Goal: Information Seeking & Learning: Learn about a topic

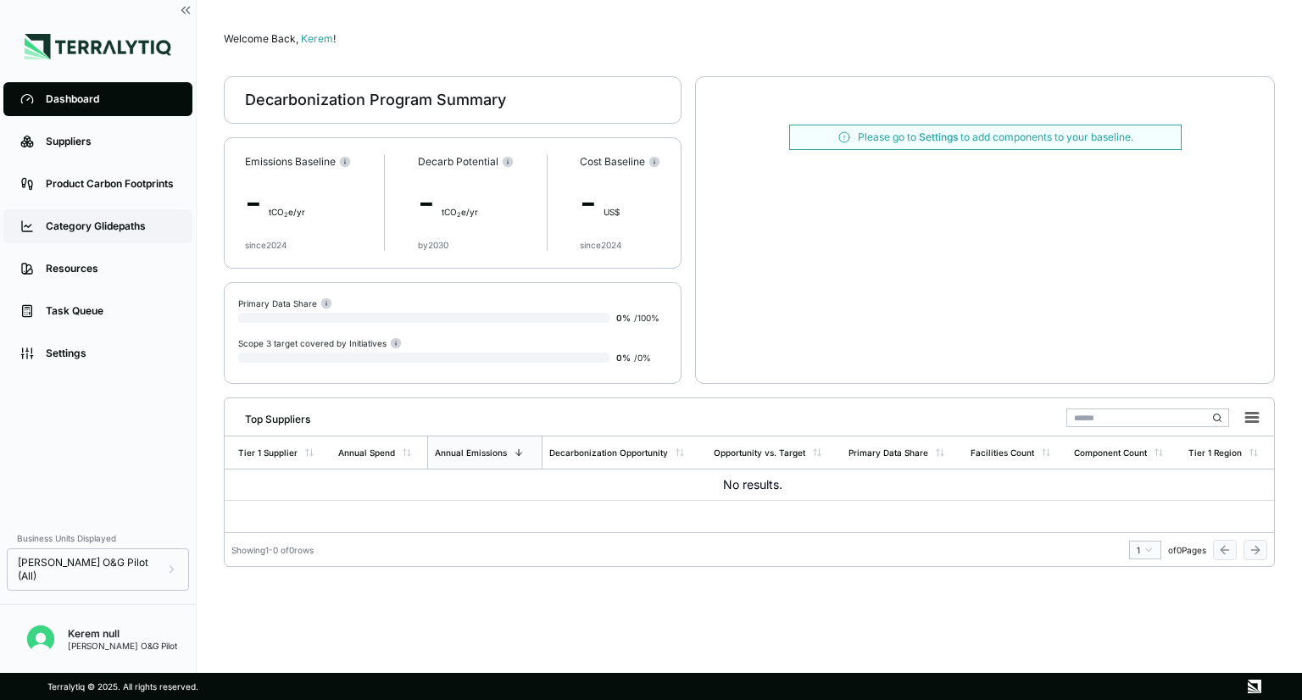
click at [136, 236] on link "Category Glidepaths" at bounding box center [97, 226] width 189 height 34
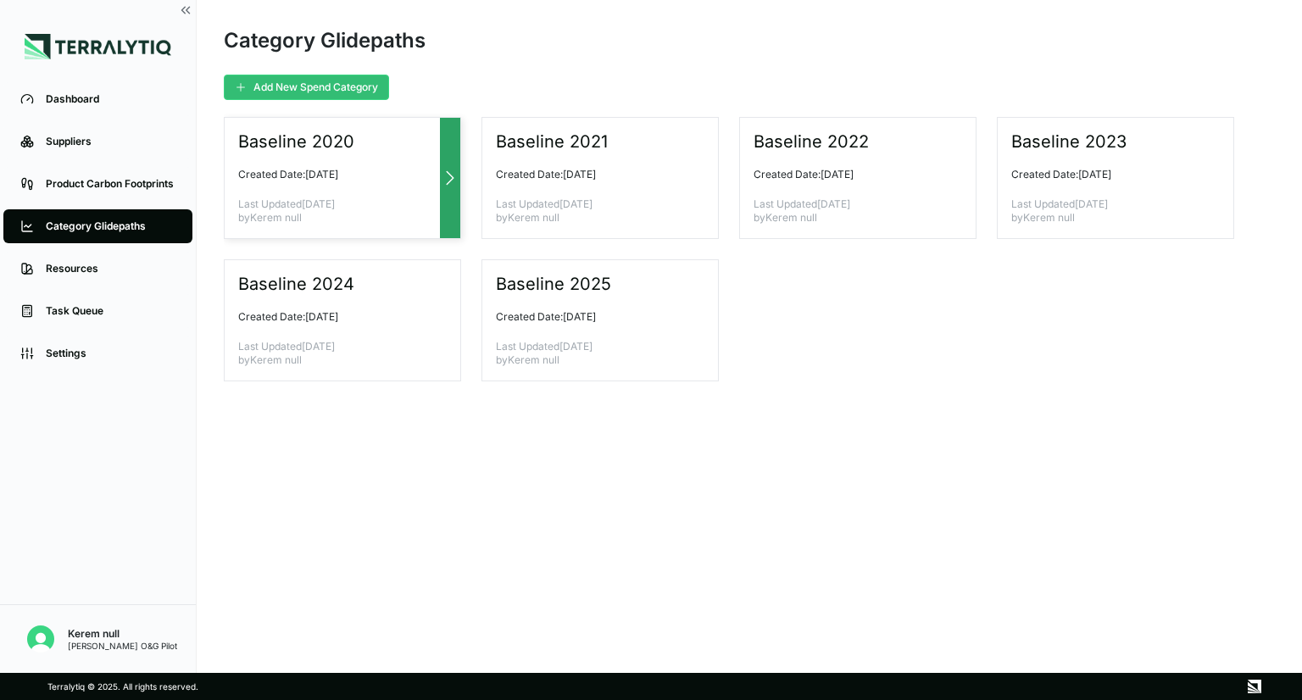
click at [314, 202] on p "Last Updated [DATE] by Kerem null" at bounding box center [335, 210] width 195 height 27
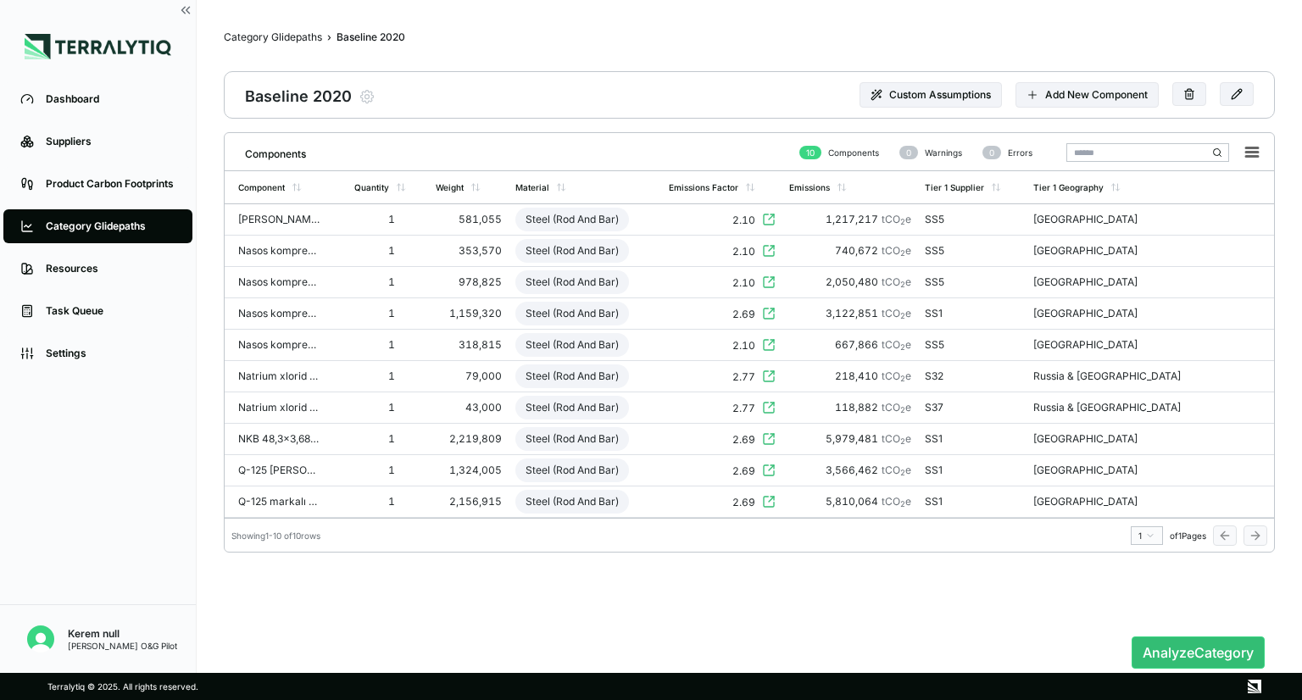
click at [127, 225] on div "Category Glidepaths" at bounding box center [111, 227] width 130 height 14
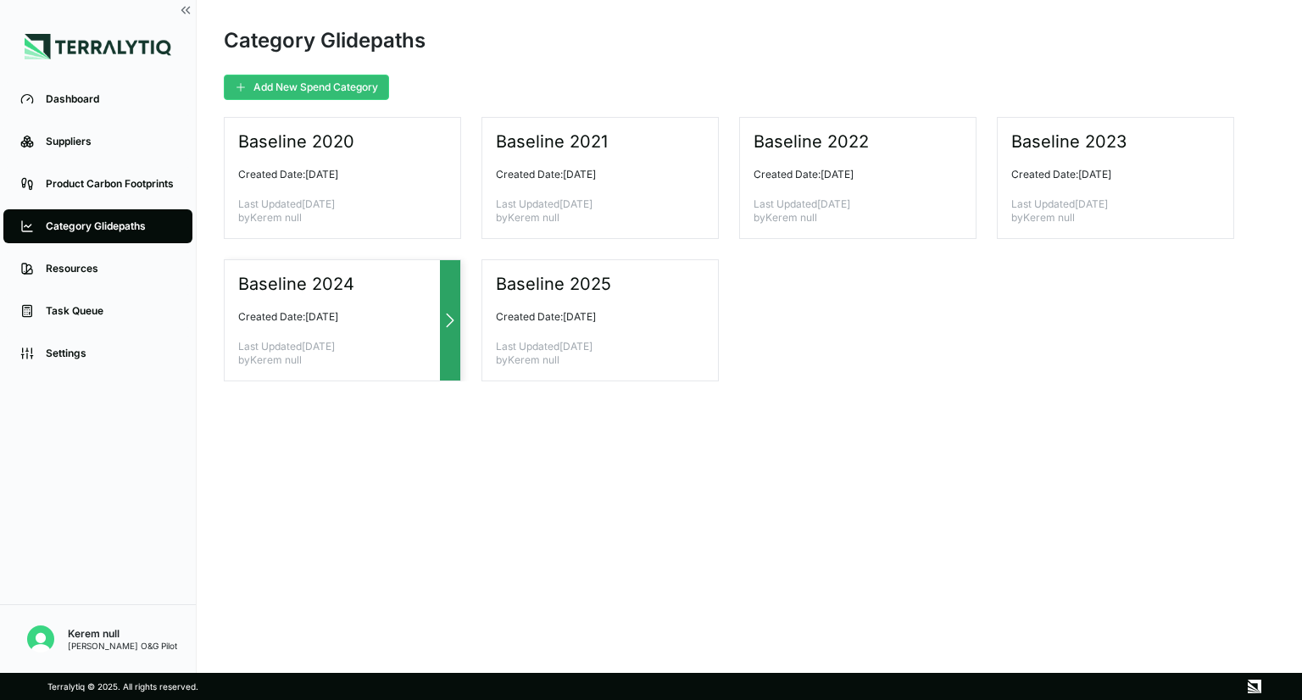
click at [370, 310] on p "Created Date: [DATE]" at bounding box center [335, 317] width 195 height 14
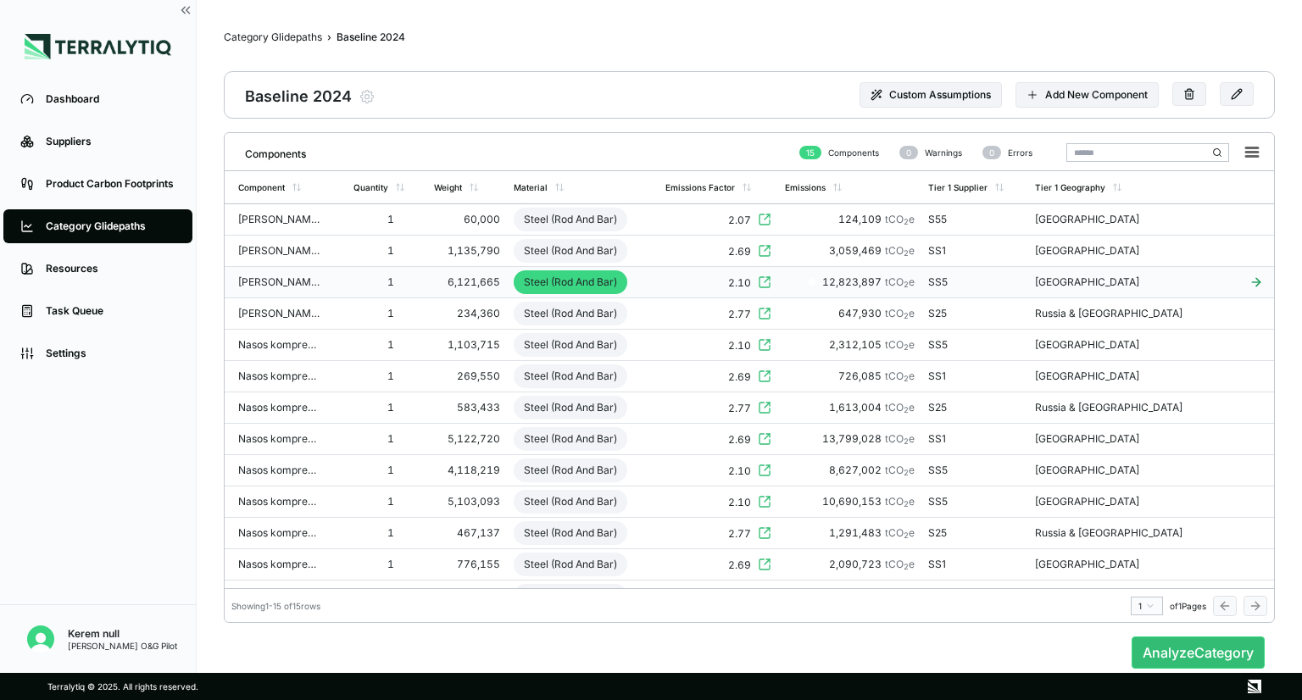
click at [404, 287] on div "1" at bounding box center [380, 282] width 54 height 14
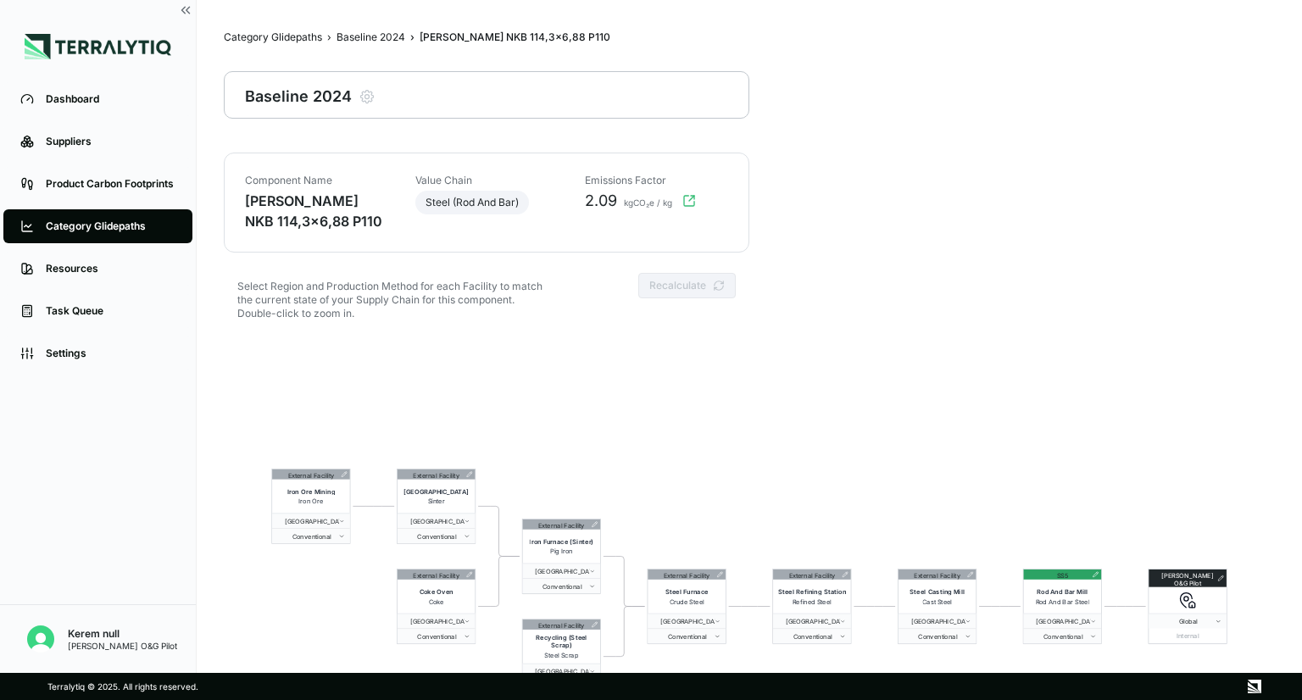
scroll to position [81, 0]
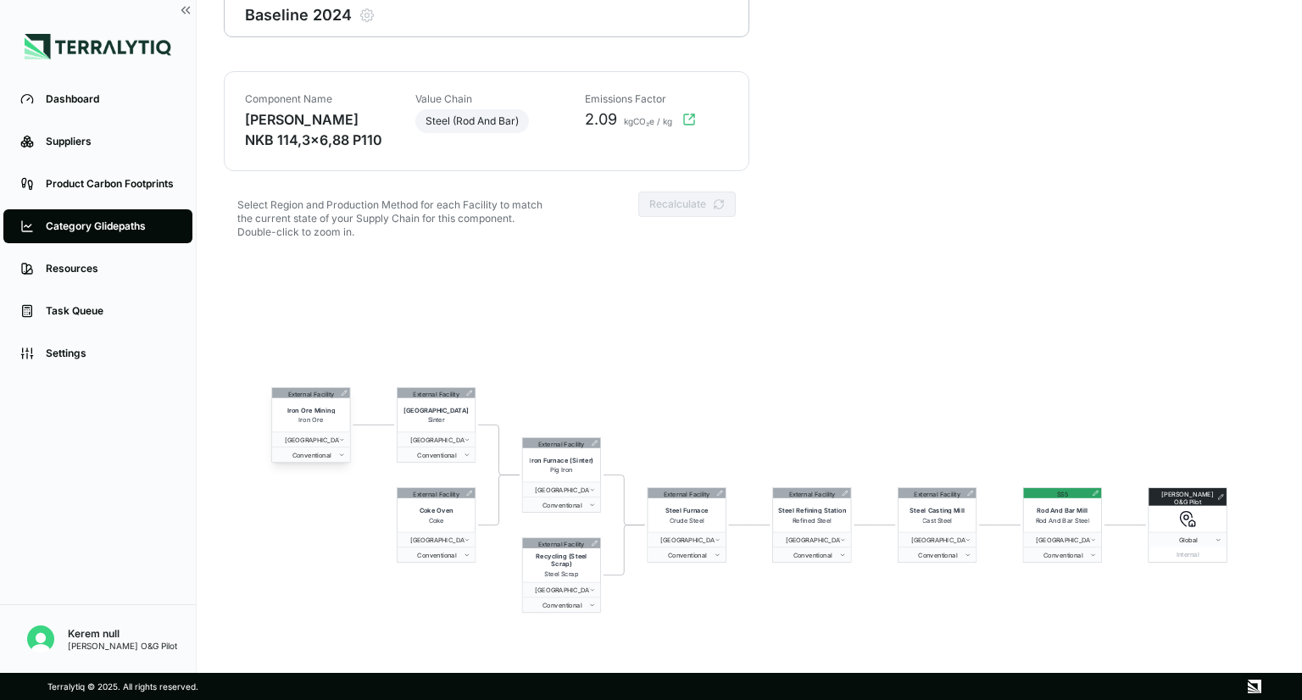
click at [344, 395] on icon at bounding box center [344, 393] width 6 height 6
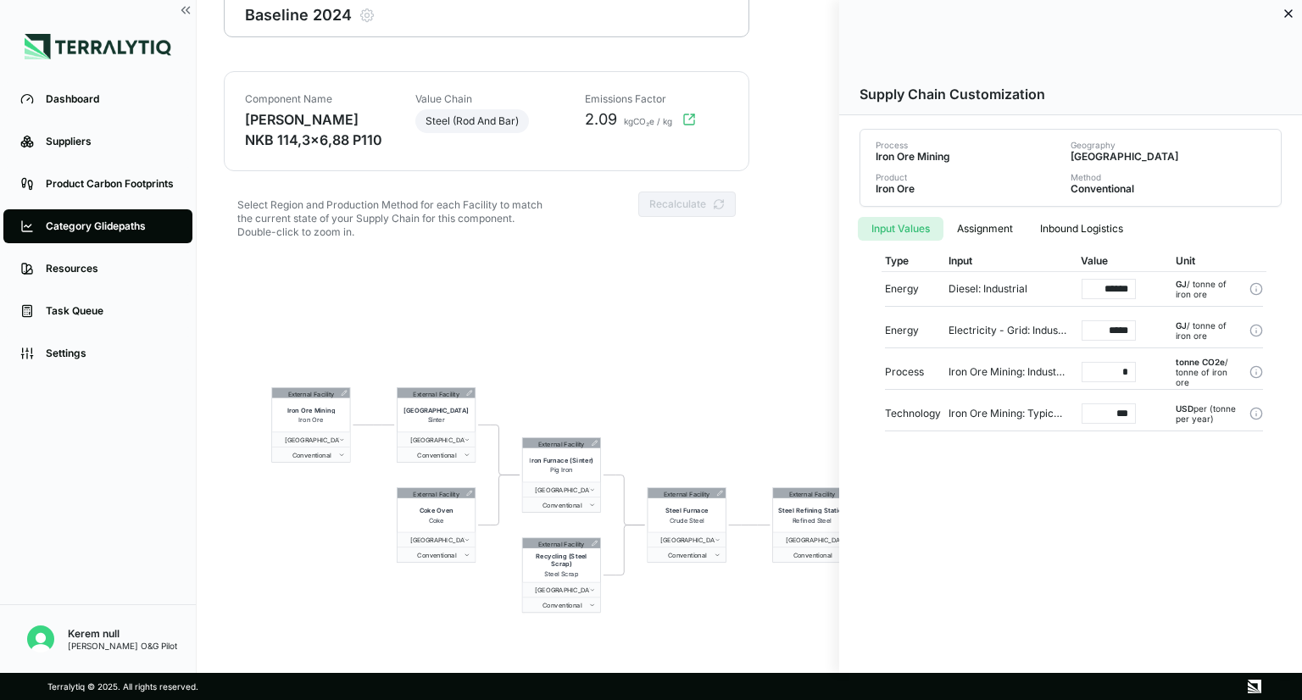
click at [976, 231] on button "Assignment" at bounding box center [984, 229] width 83 height 24
click at [916, 231] on button "Input Values" at bounding box center [901, 229] width 86 height 24
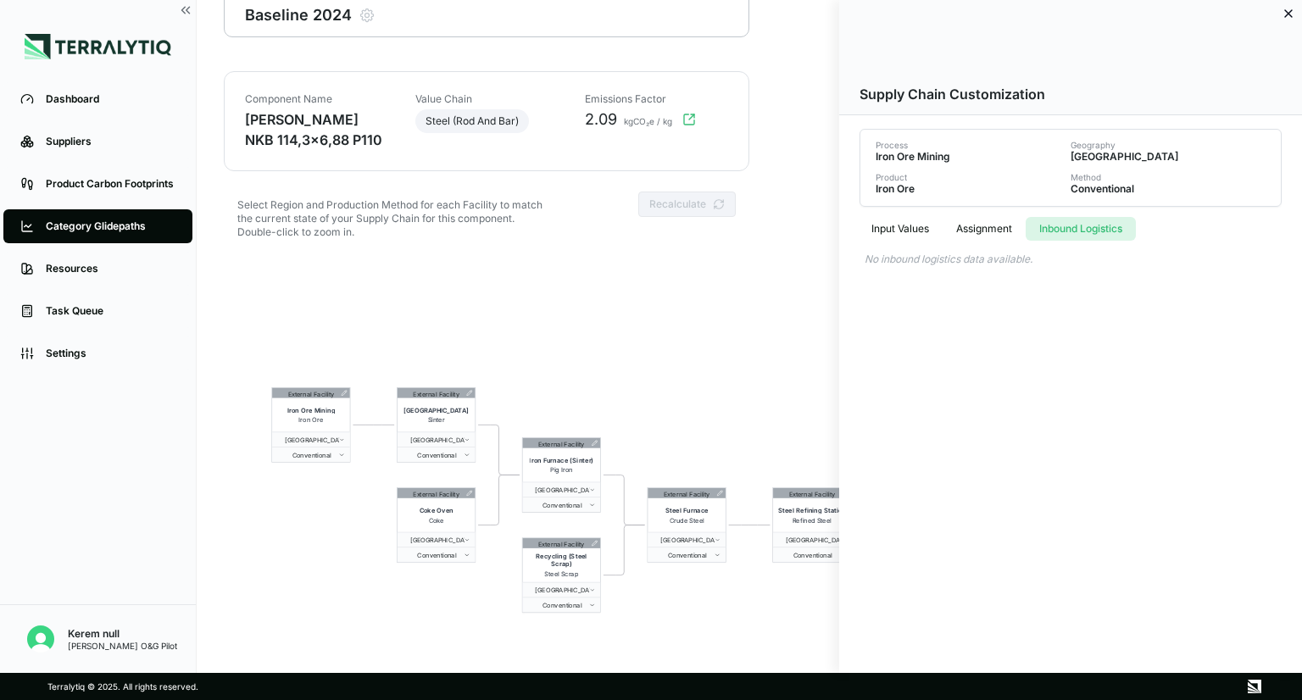
click at [1056, 231] on button "Inbound Logistics" at bounding box center [1081, 229] width 110 height 24
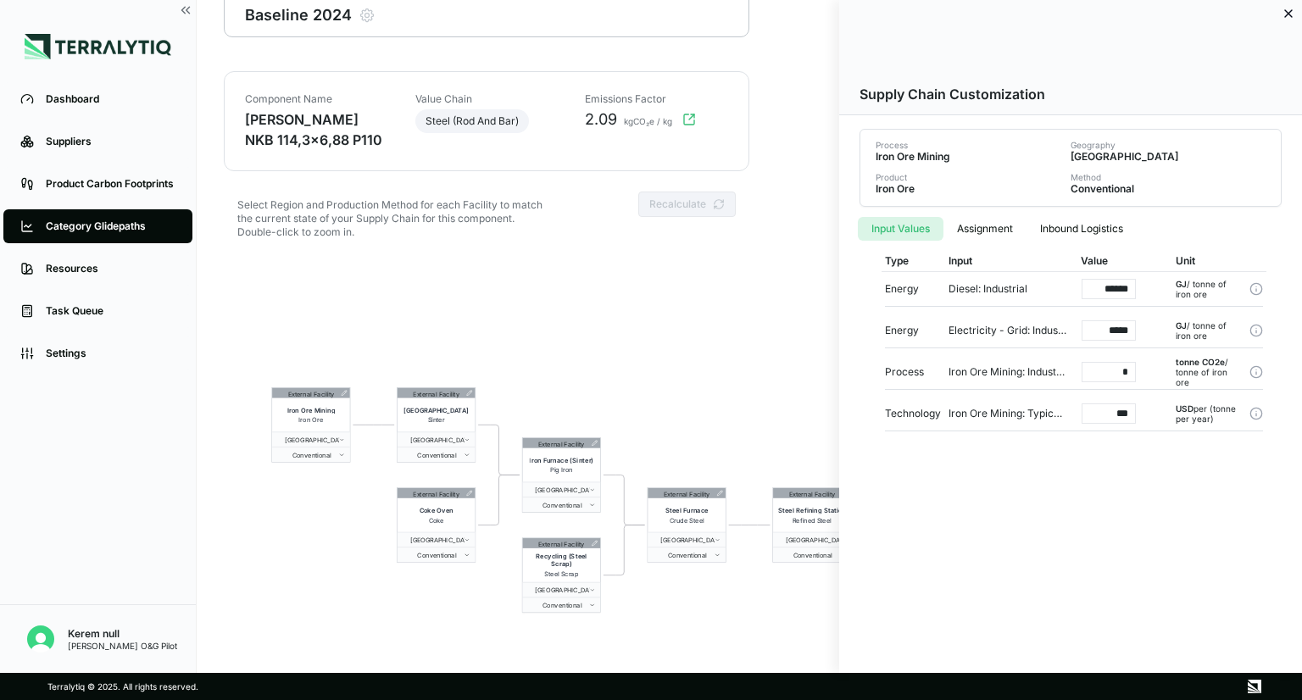
click at [919, 227] on button "Input Values" at bounding box center [901, 229] width 86 height 24
click at [980, 226] on button "Assignment" at bounding box center [984, 229] width 83 height 24
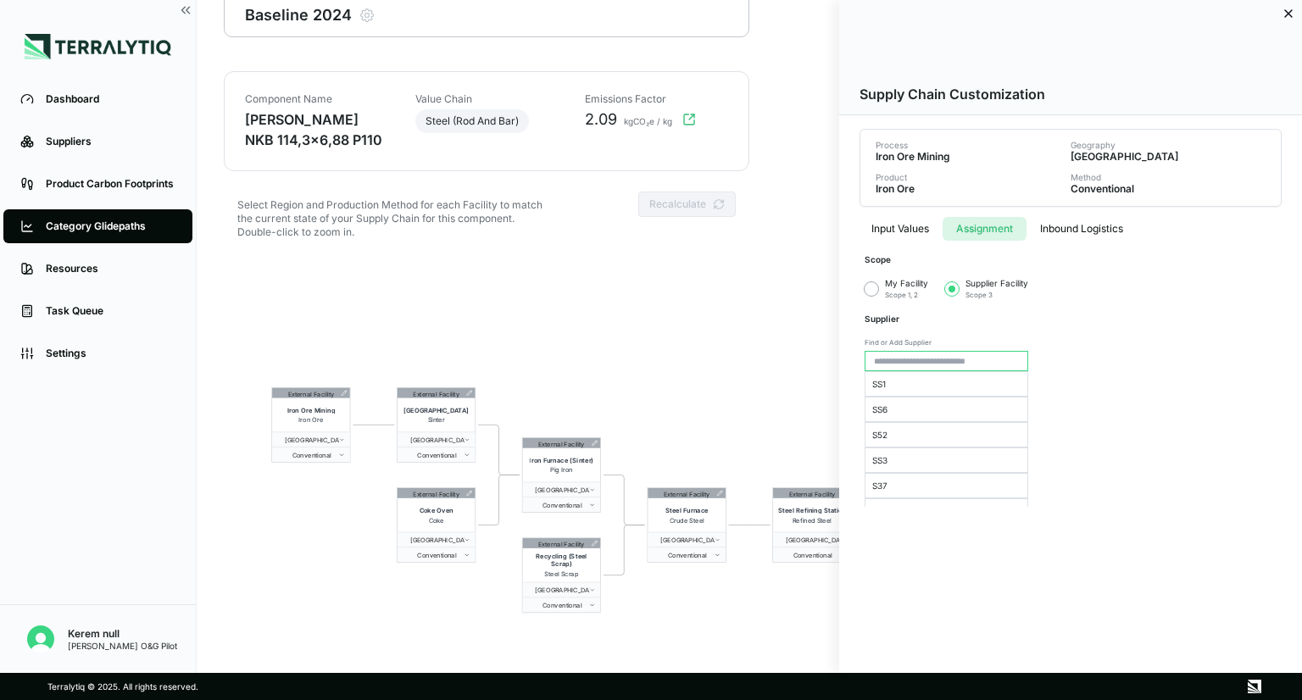
click at [1283, 17] on icon at bounding box center [1288, 14] width 14 height 14
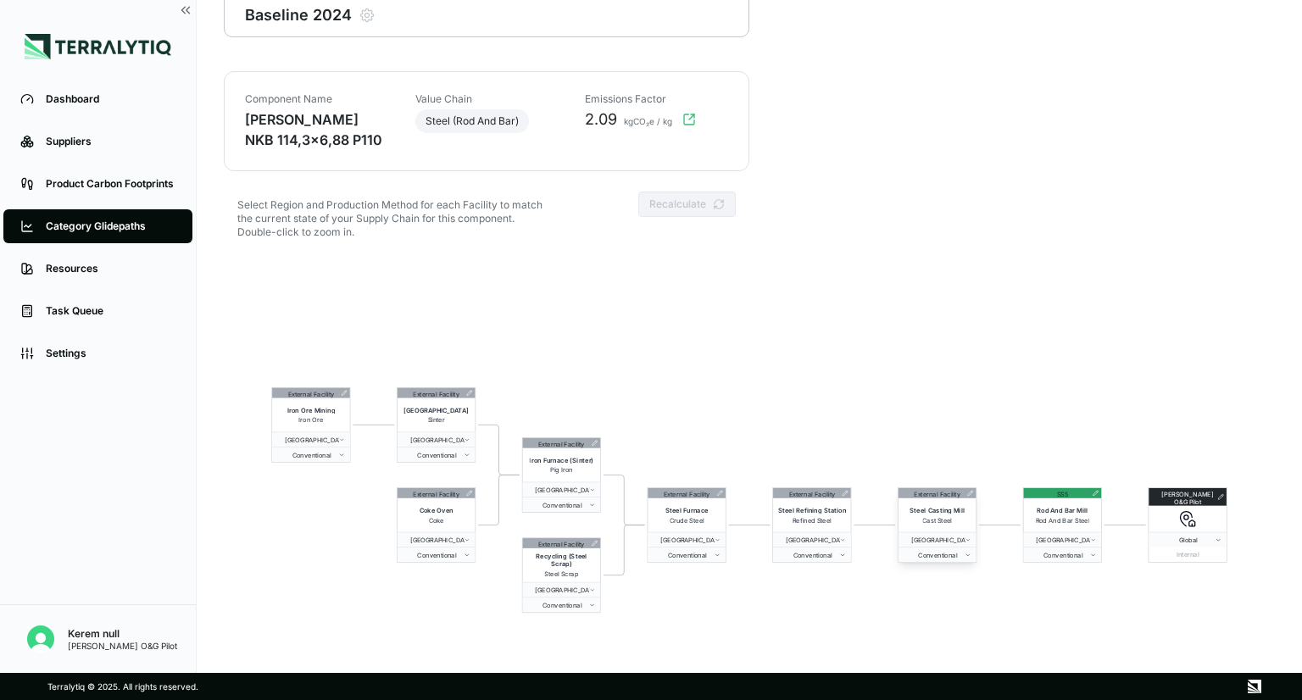
click at [970, 496] on div "External Facility" at bounding box center [937, 493] width 78 height 10
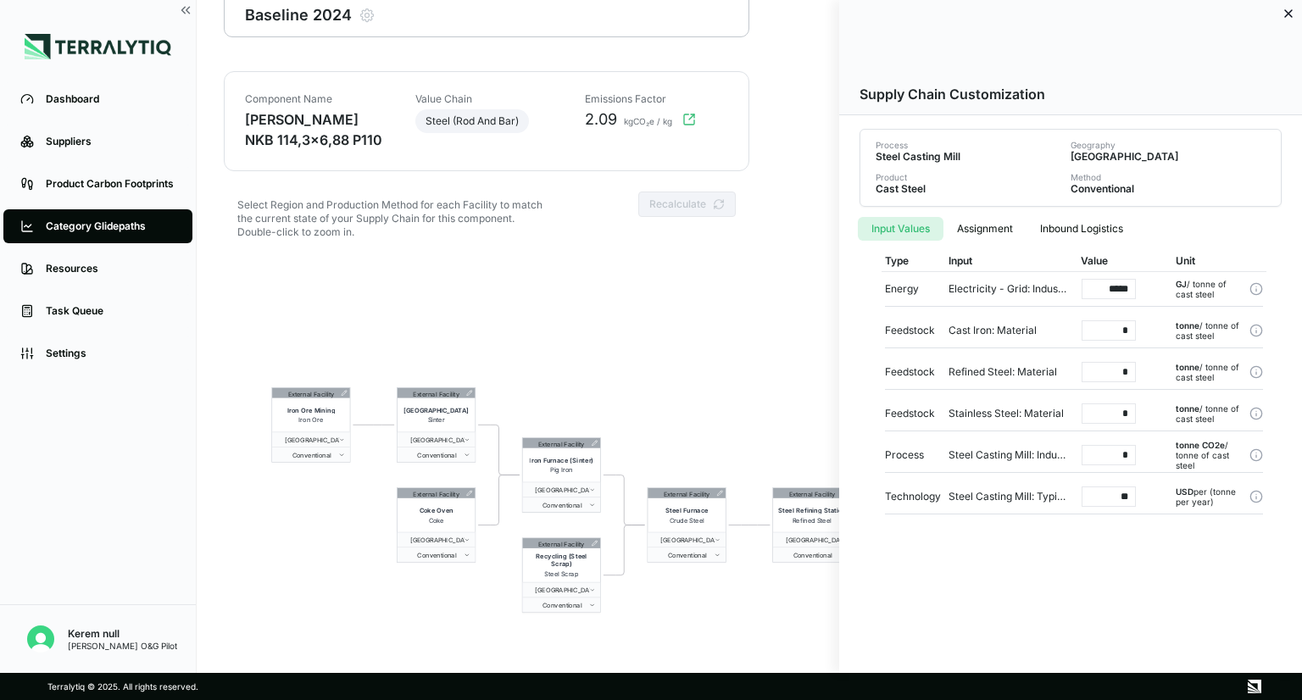
click at [742, 303] on div at bounding box center [651, 350] width 1302 height 700
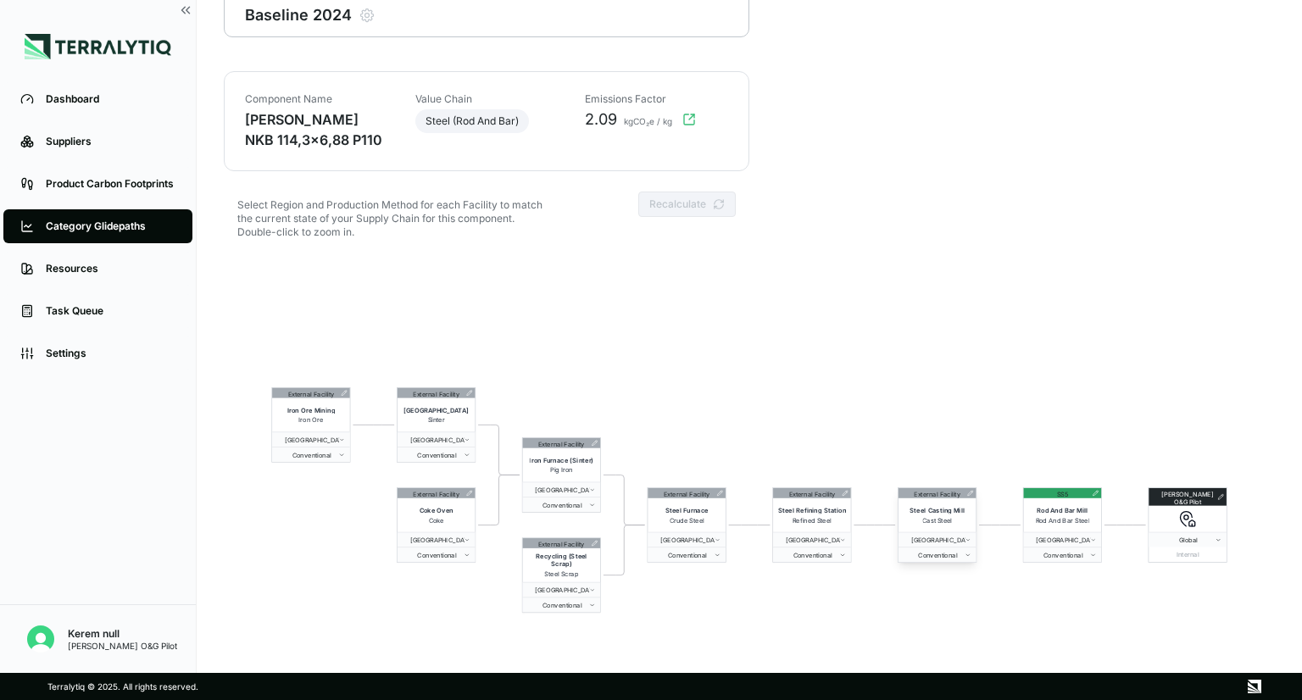
click at [941, 523] on span "Cast Steel" at bounding box center [937, 520] width 30 height 8
click at [970, 496] on div "External Facility" at bounding box center [937, 493] width 78 height 10
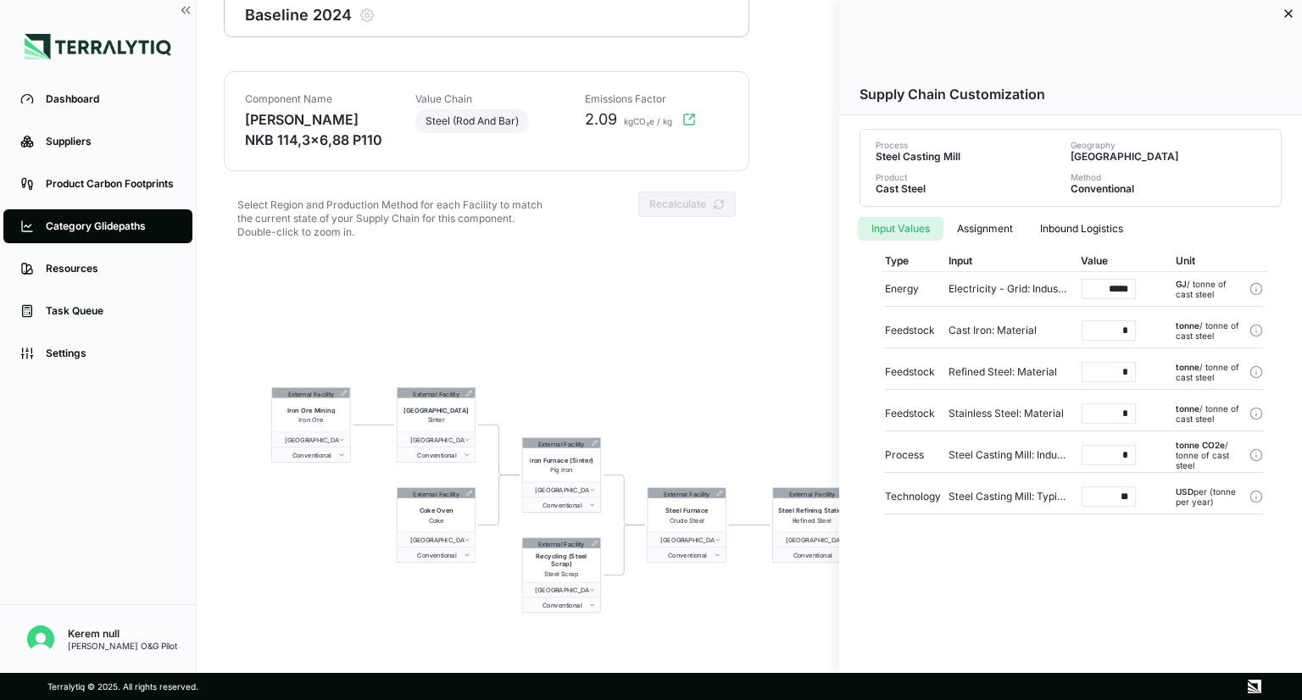
click at [722, 302] on div at bounding box center [651, 350] width 1302 height 700
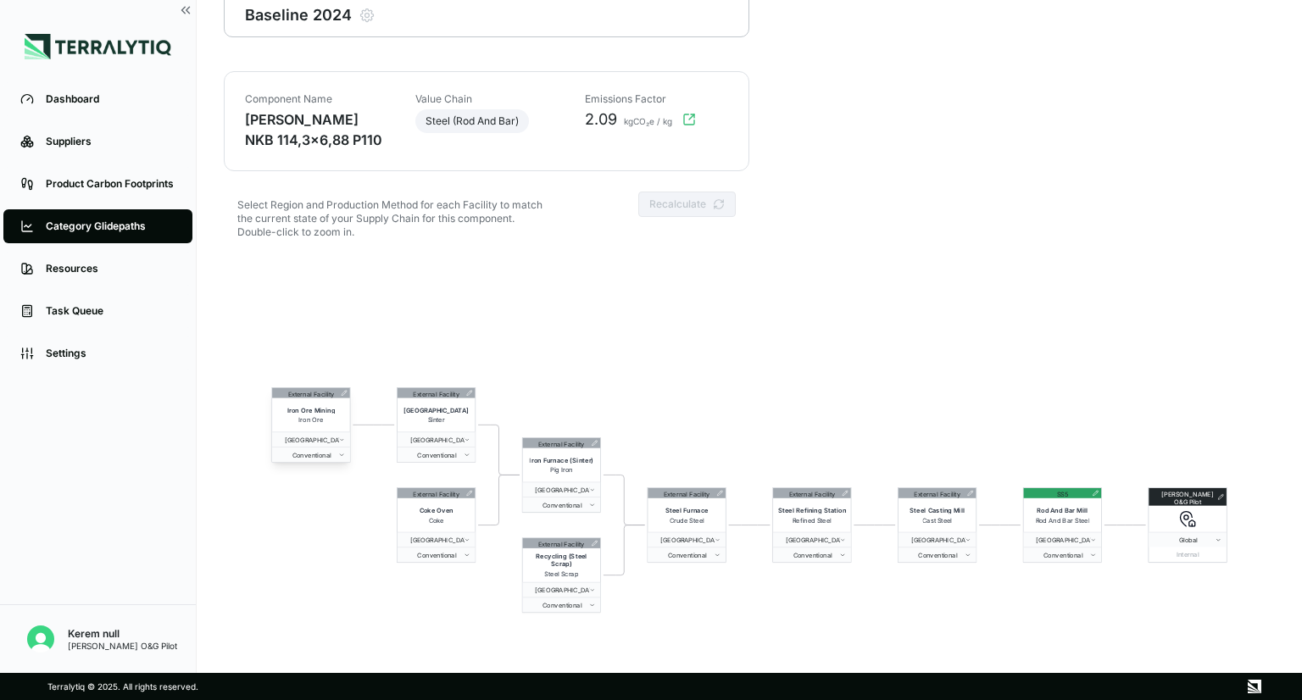
click at [341, 392] on icon at bounding box center [344, 393] width 6 height 6
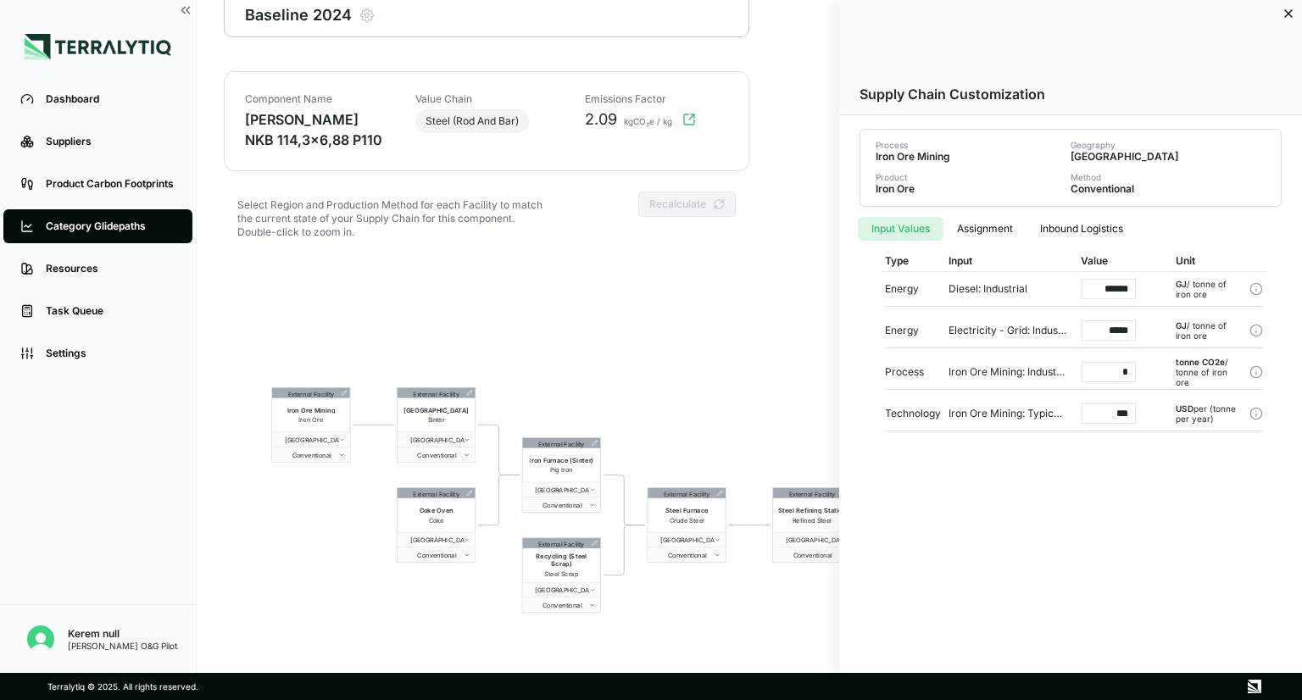
click at [441, 282] on div at bounding box center [651, 350] width 1302 height 700
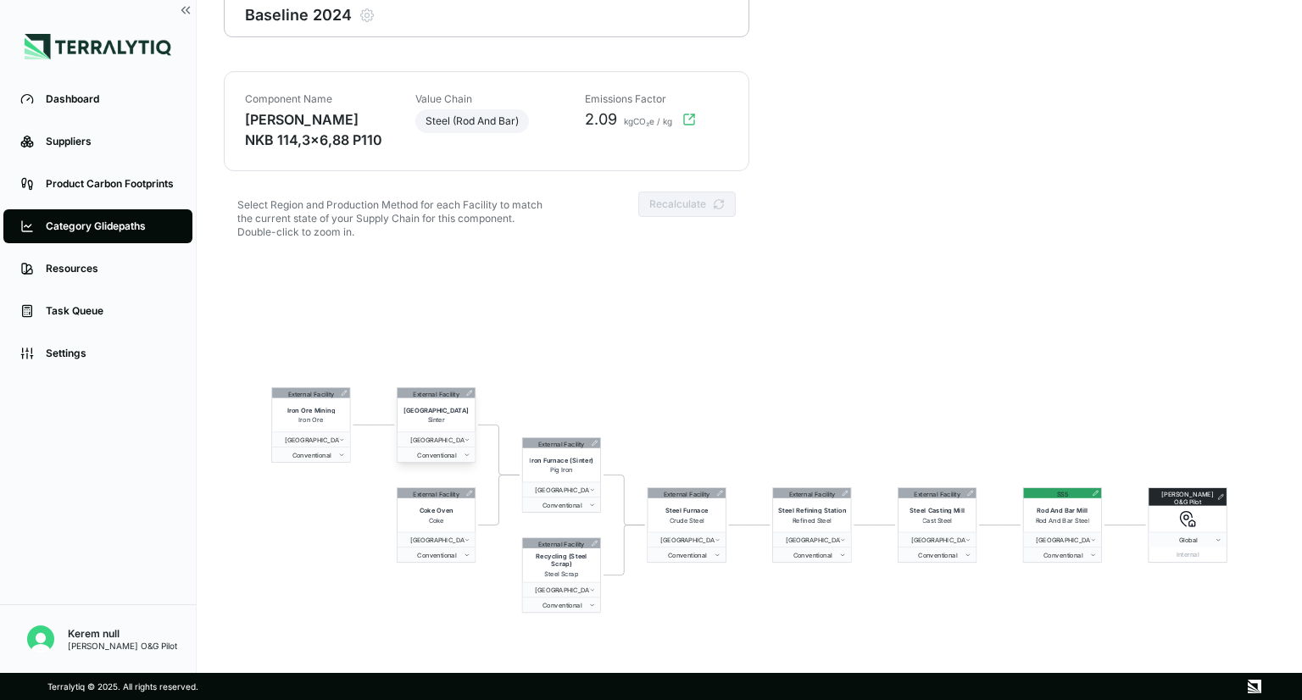
click at [467, 396] on div "External Facility" at bounding box center [436, 393] width 78 height 10
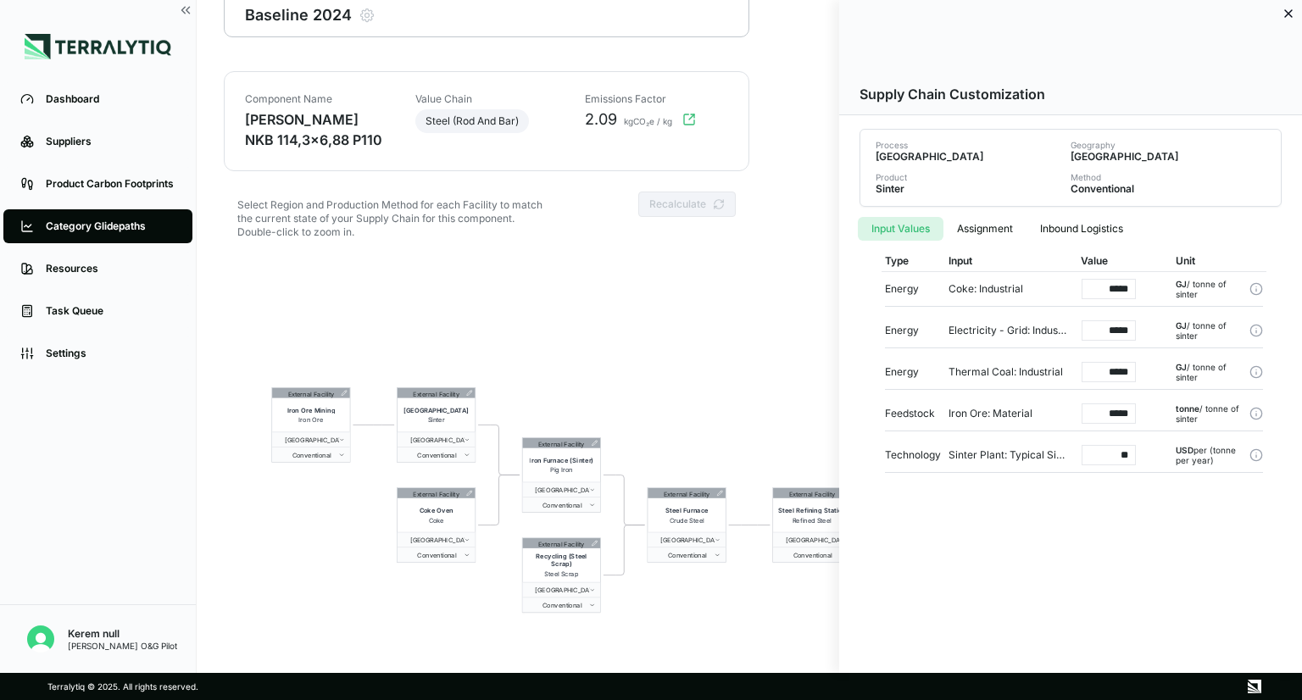
click at [485, 280] on div at bounding box center [651, 350] width 1302 height 700
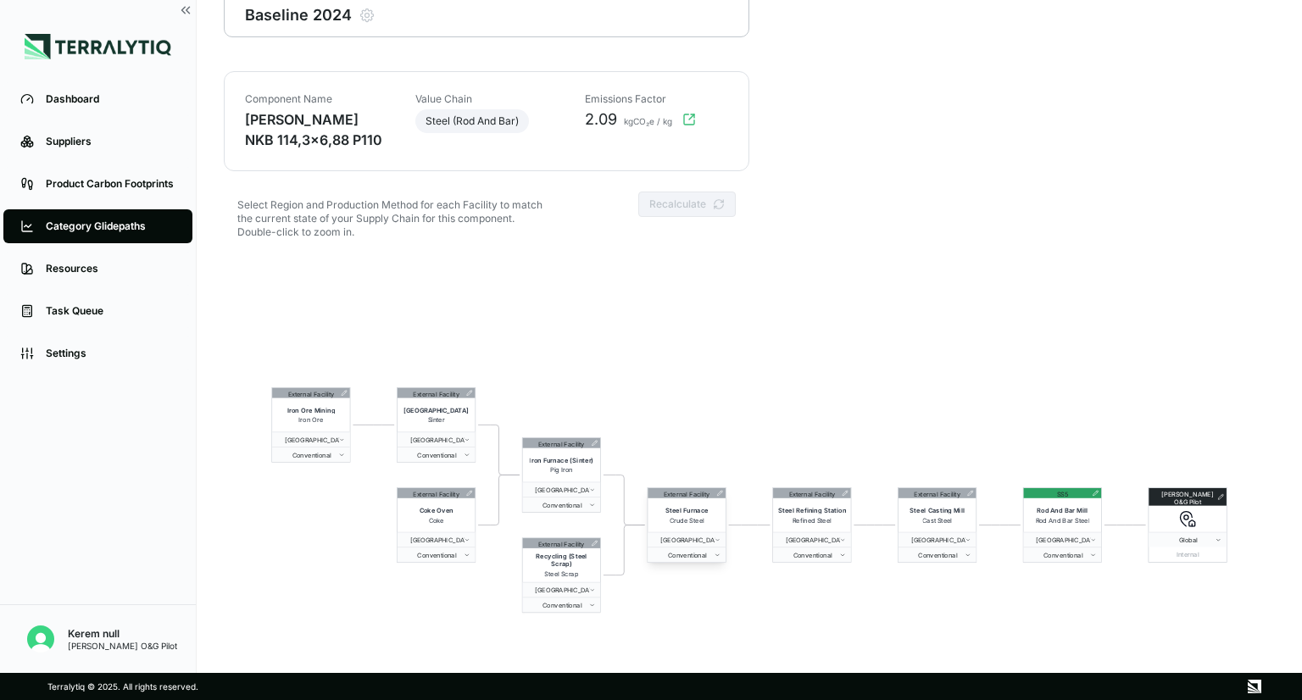
click at [720, 492] on icon at bounding box center [719, 493] width 5 height 5
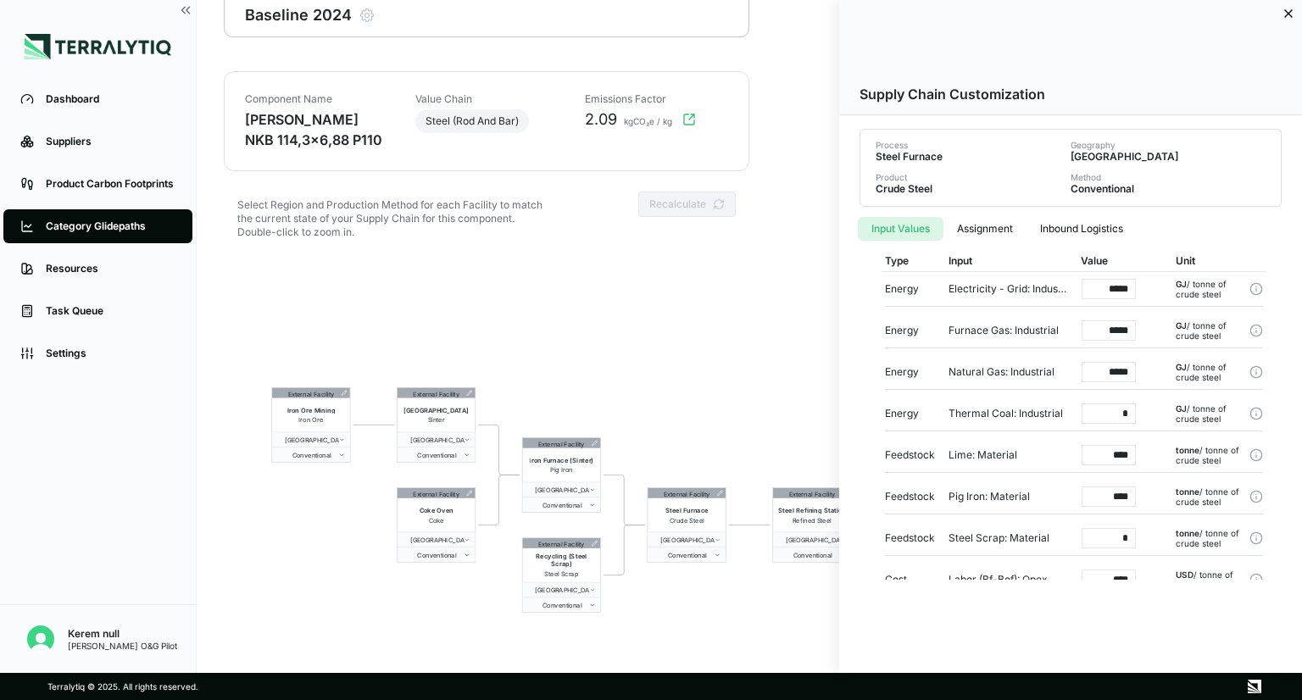
click at [654, 310] on div at bounding box center [651, 350] width 1302 height 700
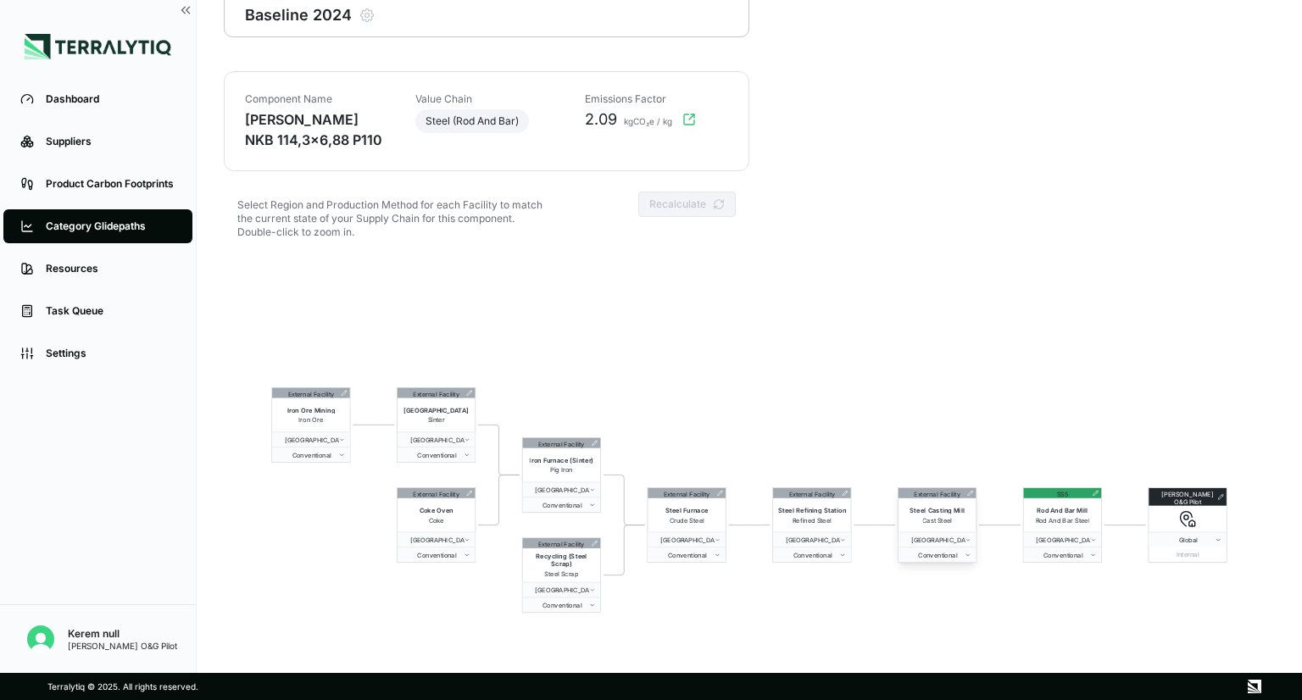
click at [970, 496] on div "External Facility" at bounding box center [937, 493] width 78 height 10
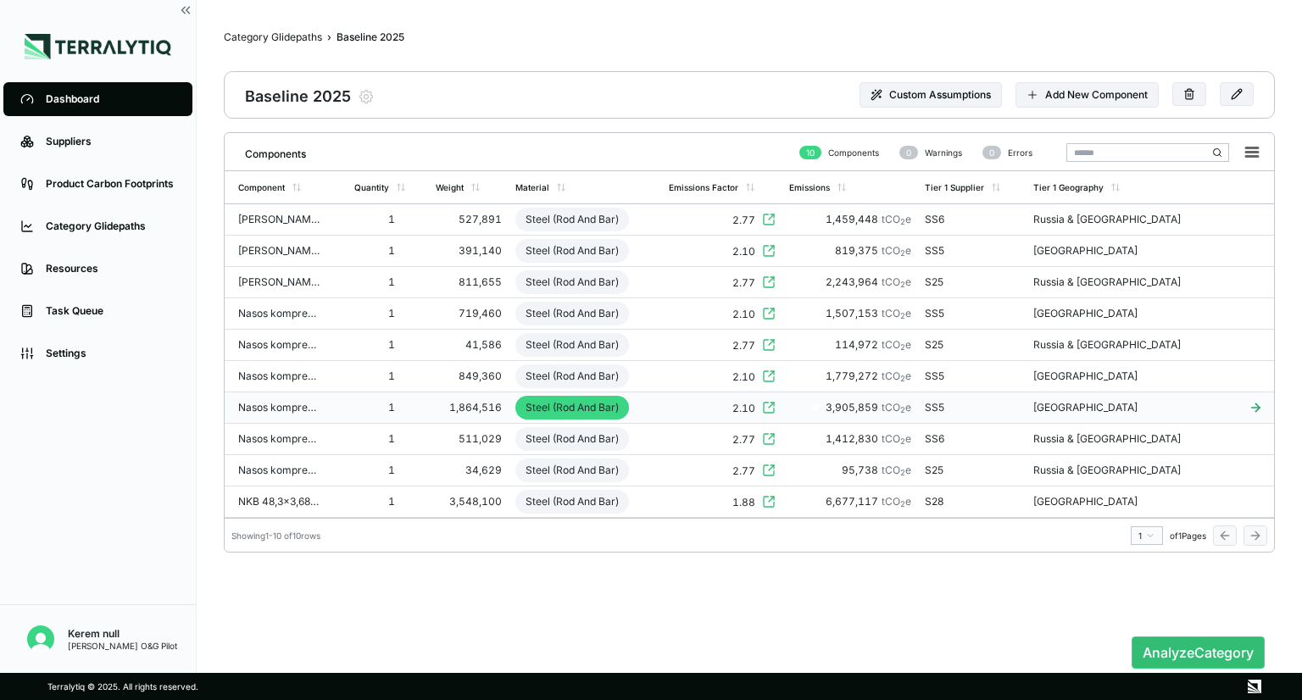
click at [442, 405] on td "1,864,516" at bounding box center [469, 407] width 80 height 31
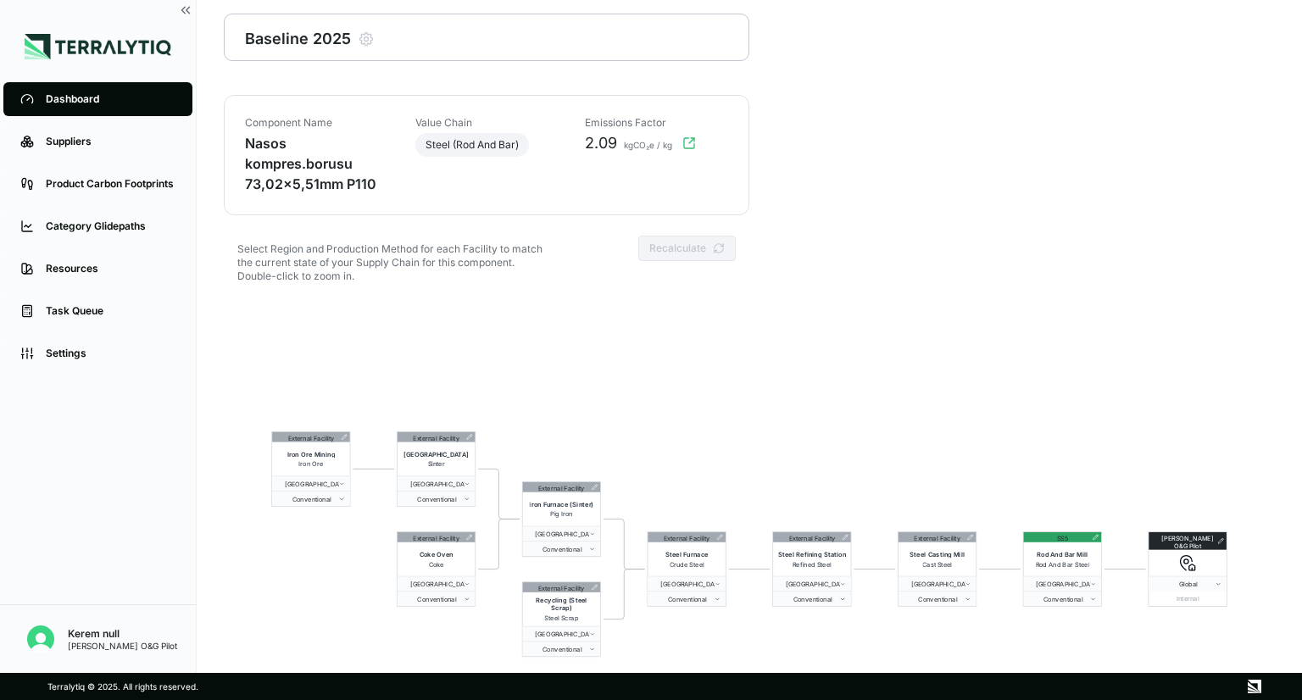
scroll to position [81, 0]
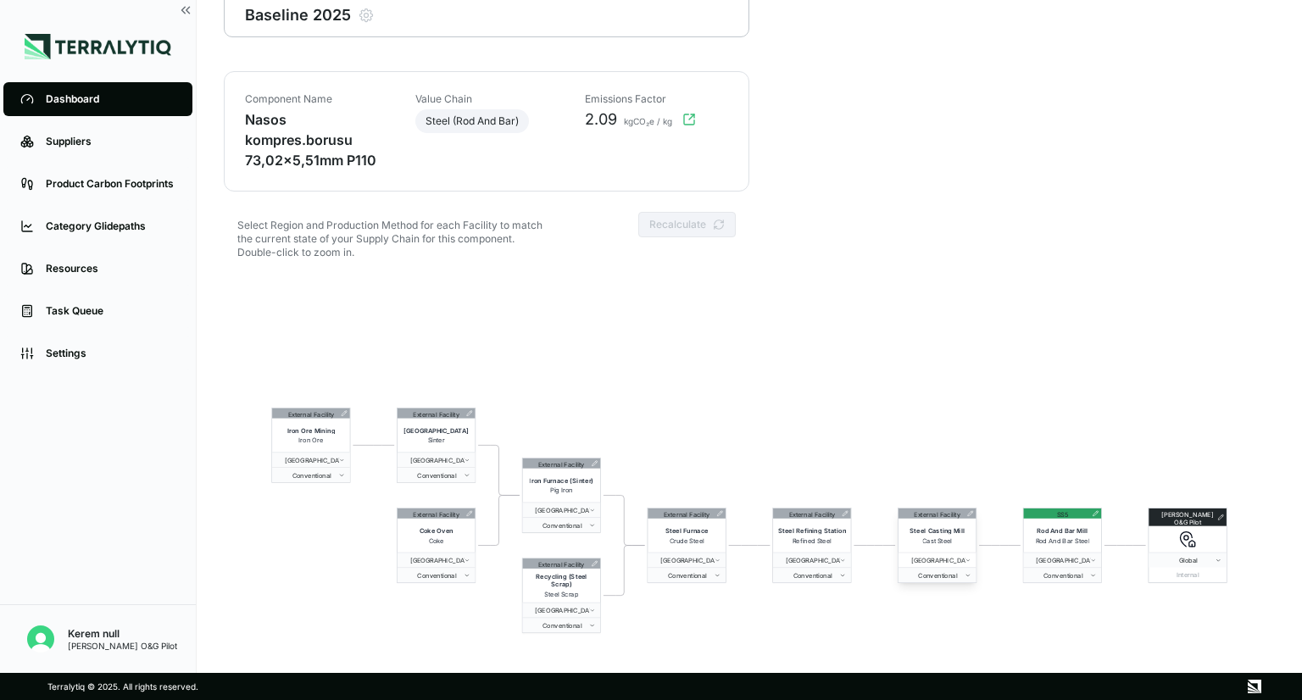
click at [967, 564] on button "[GEOGRAPHIC_DATA]" at bounding box center [937, 560] width 78 height 15
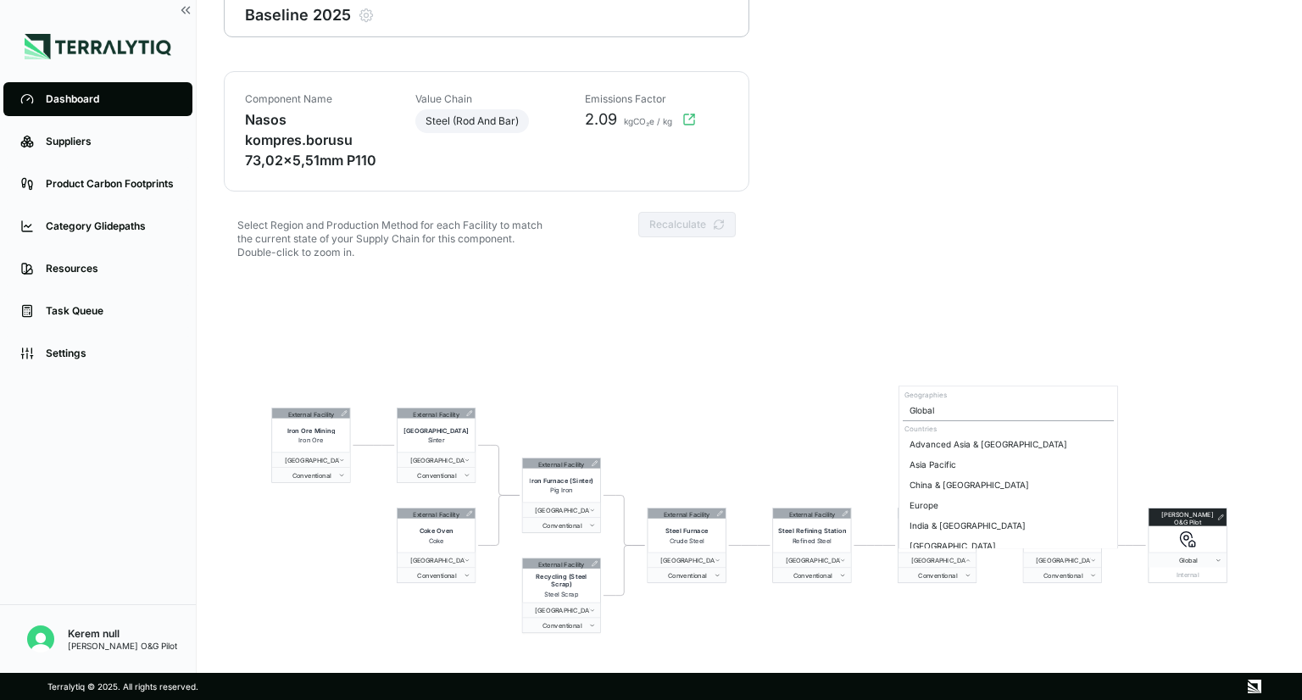
click at [825, 445] on html "Dashboard Suppliers Product Carbon Footprints Category Glidepaths Resources Tas…" at bounding box center [651, 350] width 1302 height 700
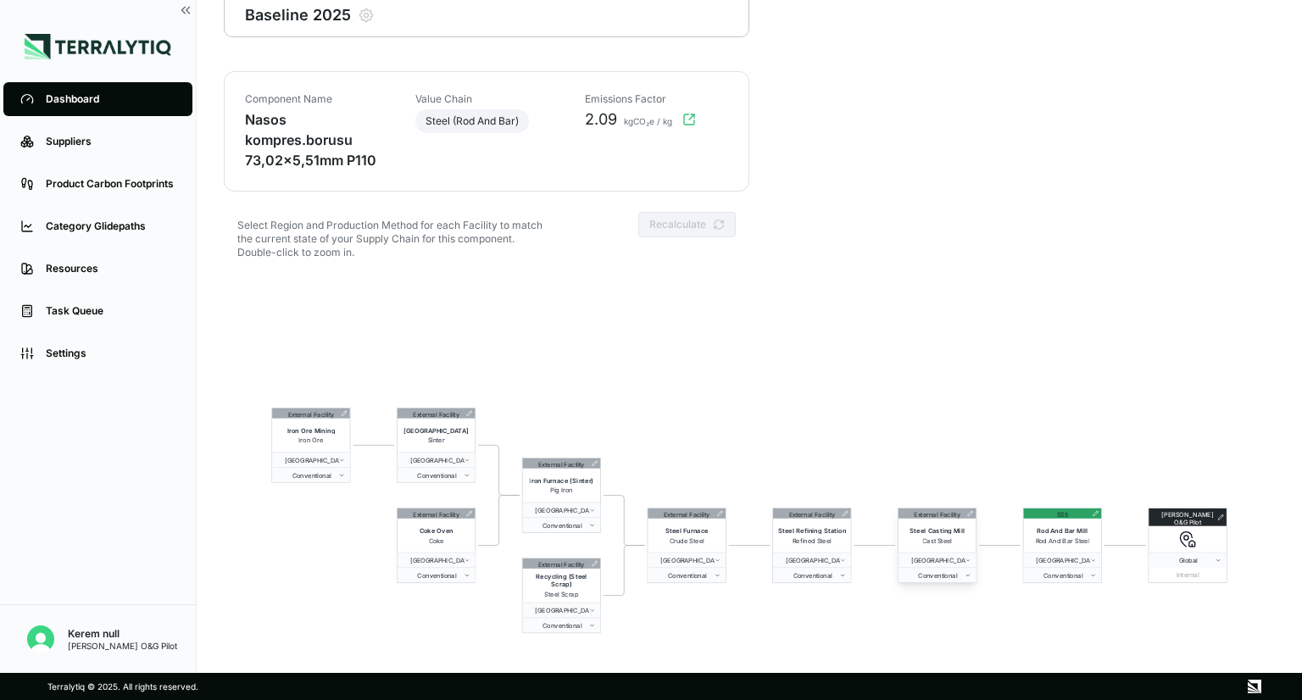
click at [970, 515] on icon at bounding box center [970, 513] width 6 height 6
